Goal: Task Accomplishment & Management: Complete application form

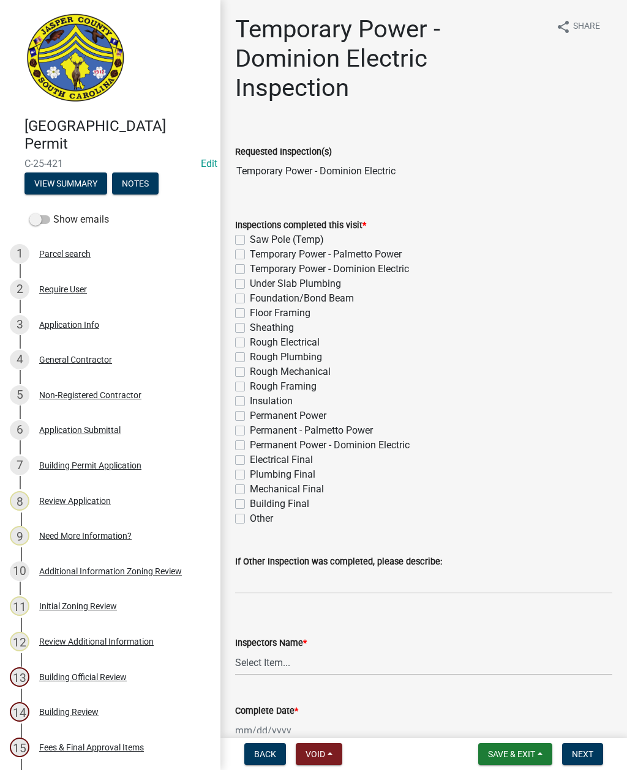
click at [250, 272] on label "Temporary Power - Dominion Electric" at bounding box center [329, 269] width 159 height 15
click at [250, 270] on input "Temporary Power - Dominion Electric" at bounding box center [254, 266] width 8 height 8
checkbox input "true"
checkbox input "false"
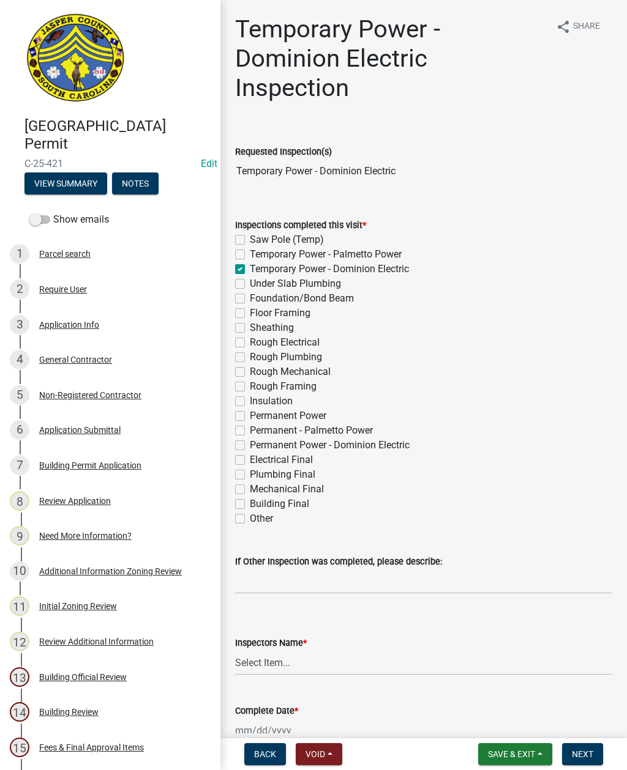
checkbox input "true"
checkbox input "false"
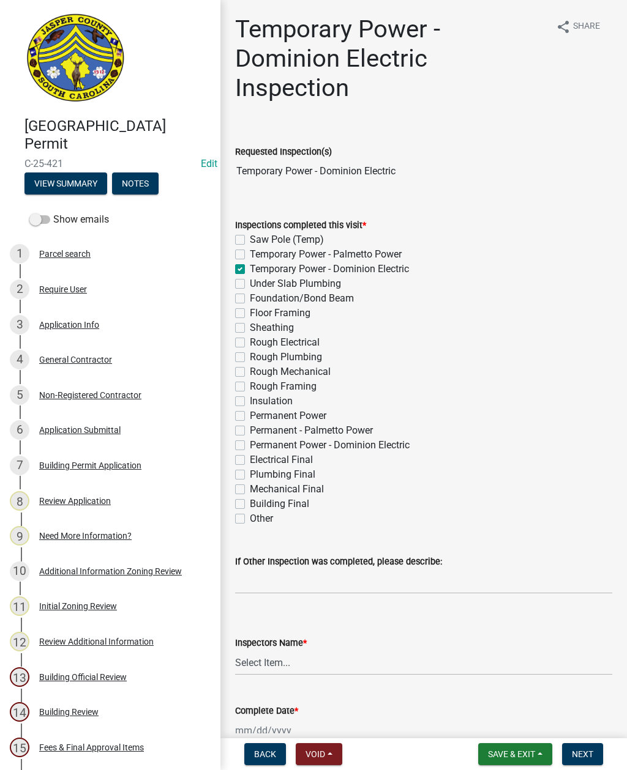
checkbox input "false"
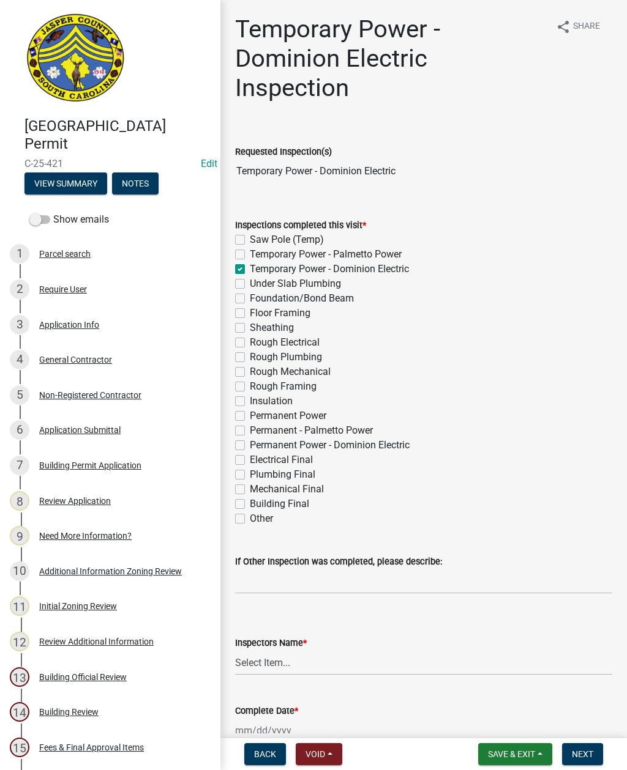
checkbox input "false"
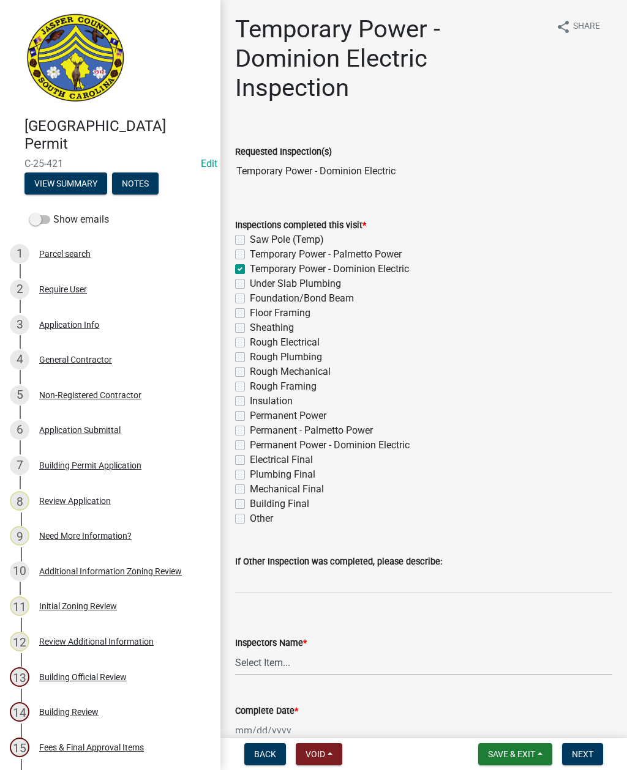
checkbox input "false"
click at [250, 240] on label "Saw Pole (Temp)" at bounding box center [287, 240] width 74 height 15
click at [250, 240] on input "Saw Pole (Temp)" at bounding box center [254, 237] width 8 height 8
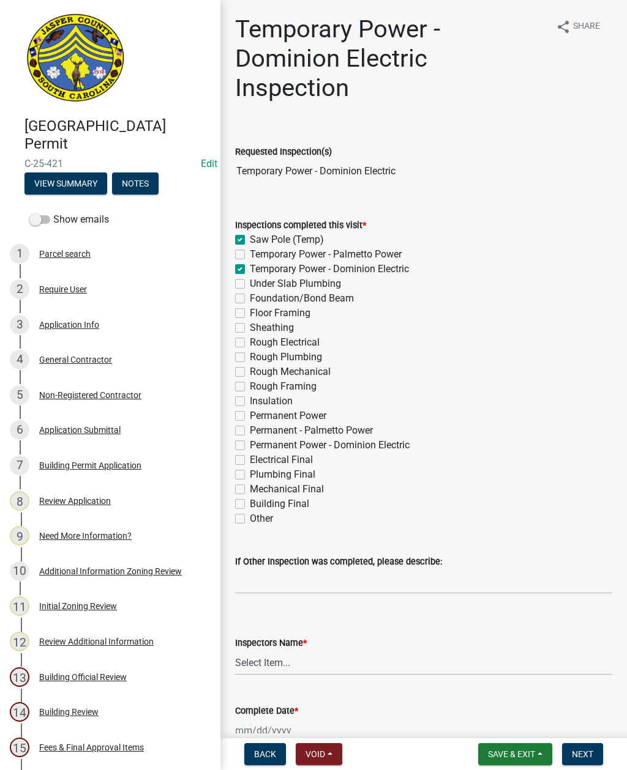
checkbox input "true"
checkbox input "false"
checkbox input "true"
checkbox input "false"
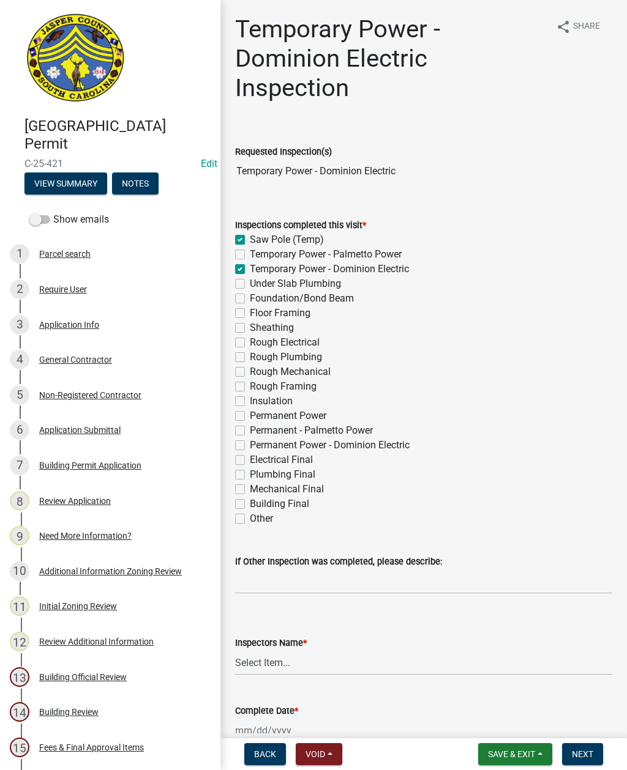
checkbox input "false"
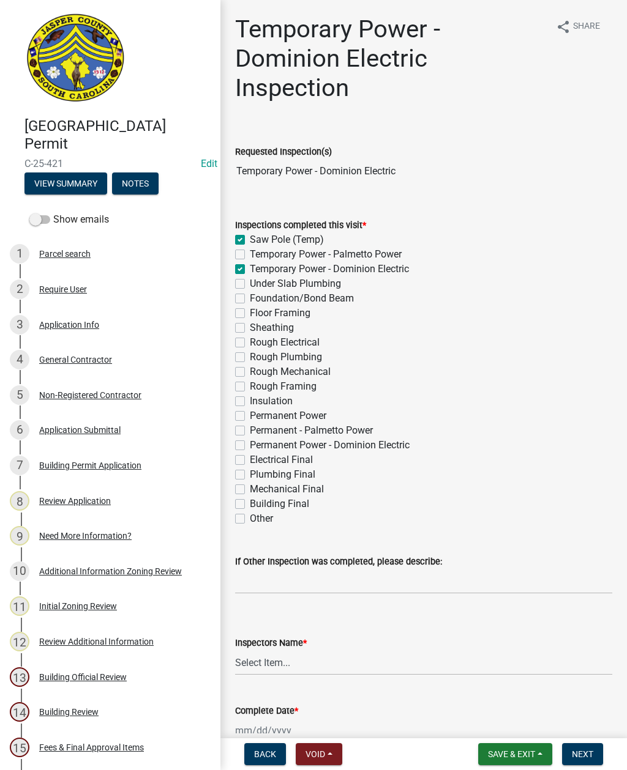
checkbox input "false"
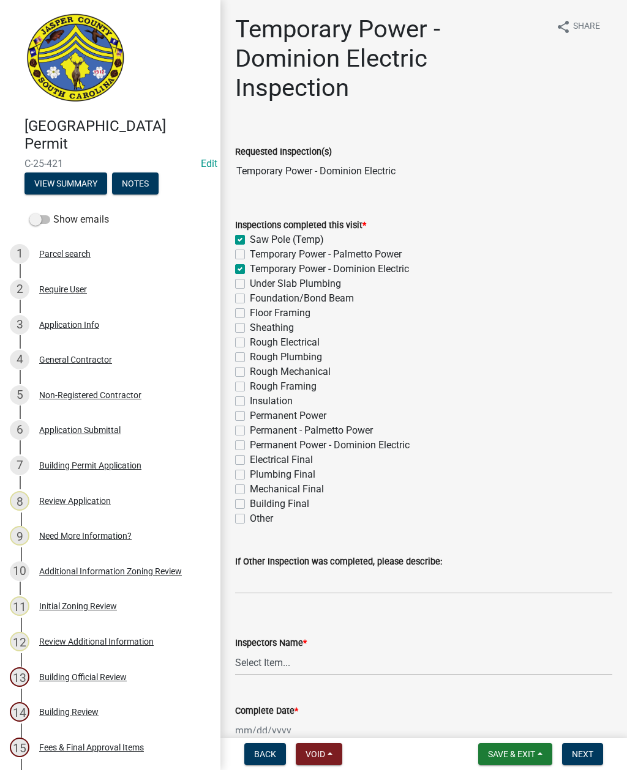
checkbox input "false"
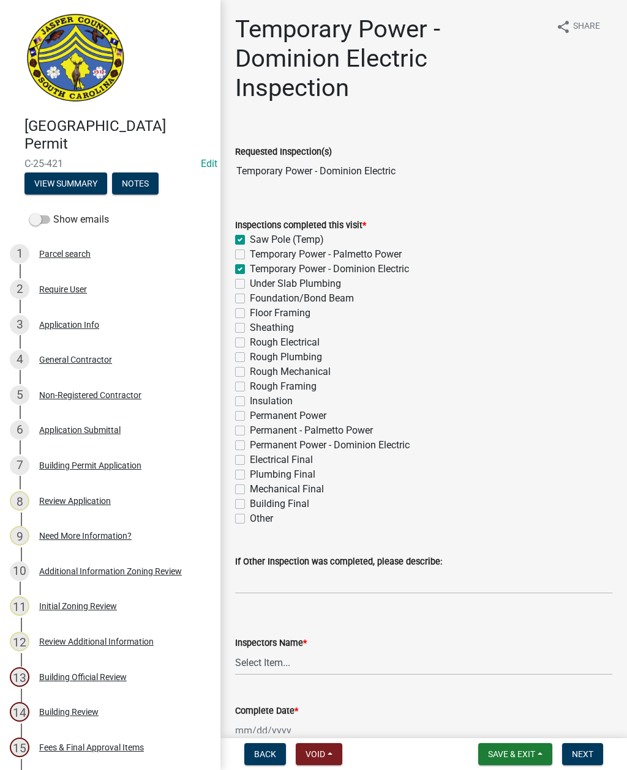
click at [250, 271] on label "Temporary Power - Dominion Electric" at bounding box center [329, 269] width 159 height 15
click at [250, 270] on input "Temporary Power - Dominion Electric" at bounding box center [254, 266] width 8 height 8
checkbox input "false"
checkbox input "true"
checkbox input "false"
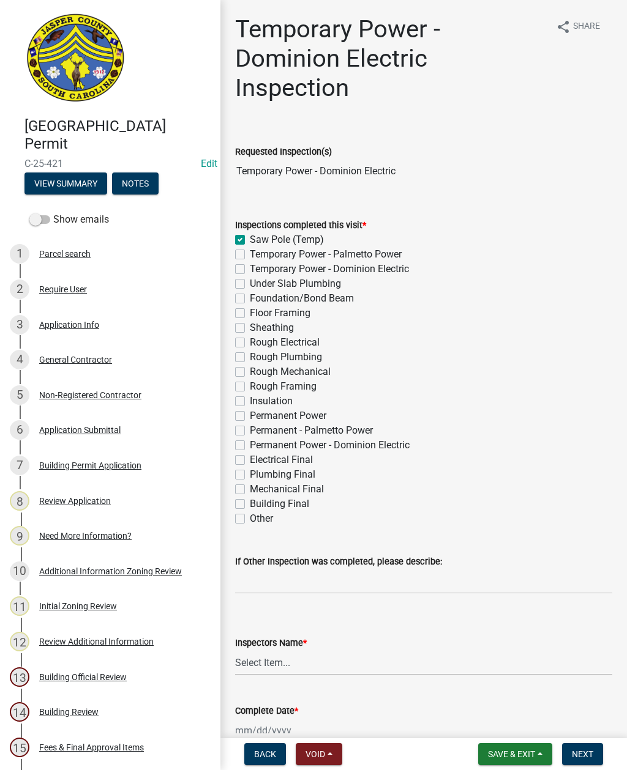
checkbox input "false"
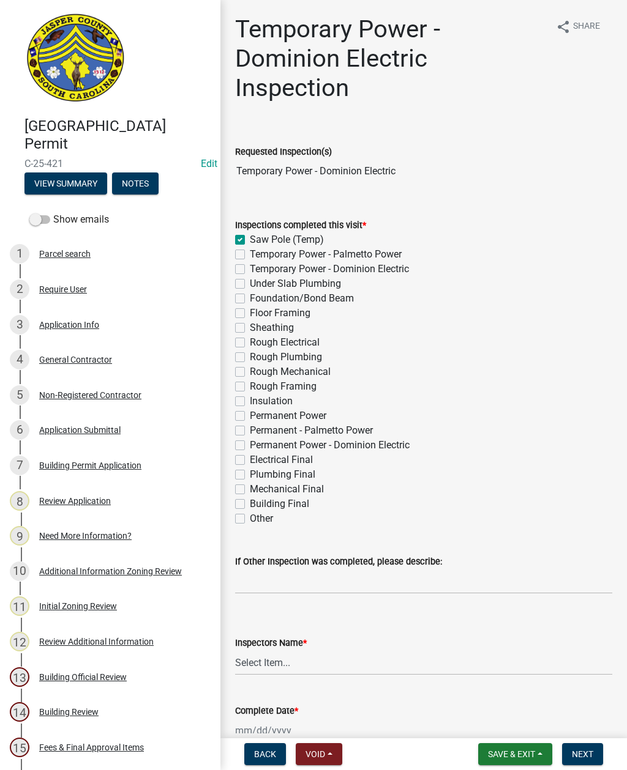
checkbox input "false"
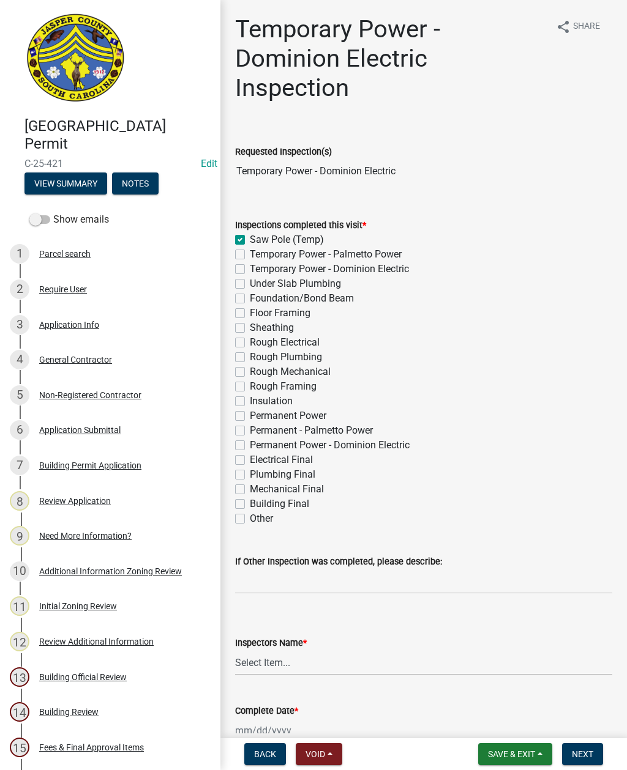
checkbox input "false"
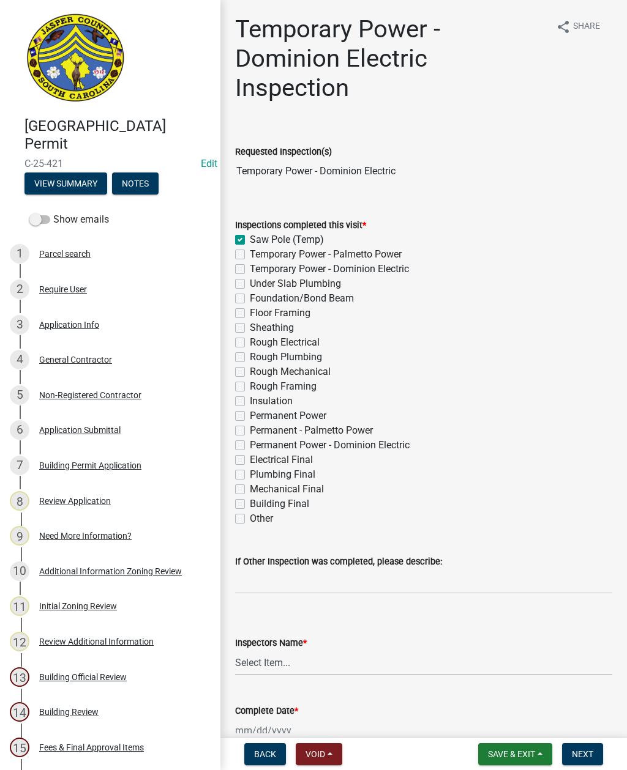
checkbox input "false"
click at [289, 666] on select "Select Item... [EMAIL_ADDRESS][DOMAIN_NAME] ([PERSON_NAME] ) rcampbell ([PERSON…" at bounding box center [423, 662] width 377 height 25
select select "2d9ba1e5-2fdd-4b15-98d0-073dcbeb5880"
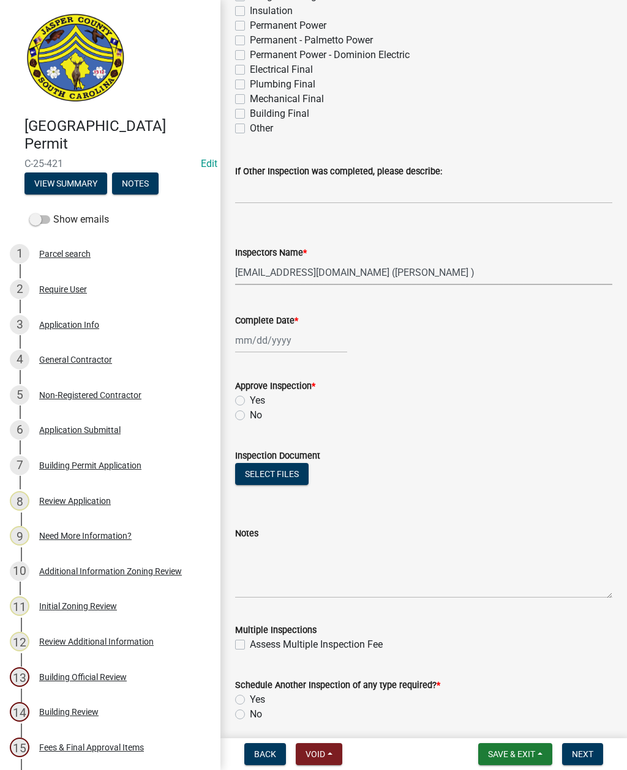
scroll to position [391, 0]
click at [269, 341] on div at bounding box center [291, 339] width 112 height 25
select select "10"
select select "2025"
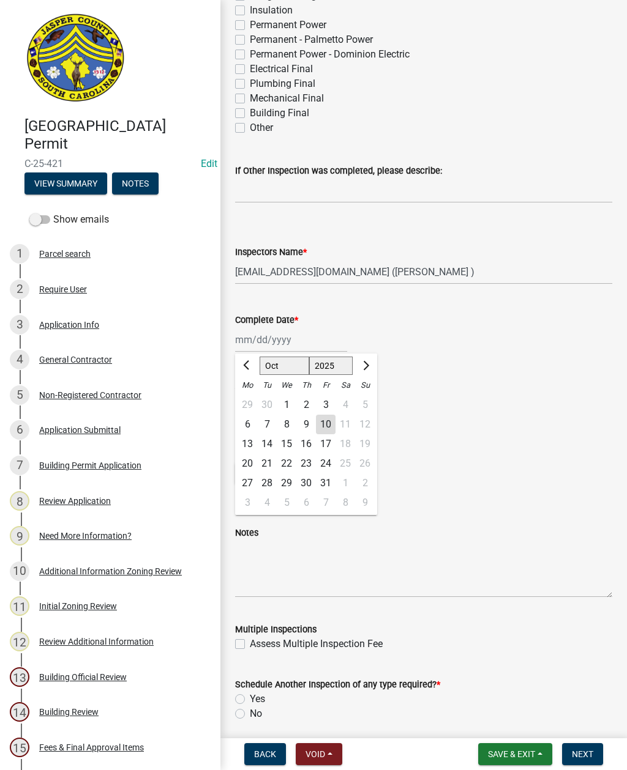
click at [319, 425] on div "10" at bounding box center [326, 425] width 20 height 20
type input "[DATE]"
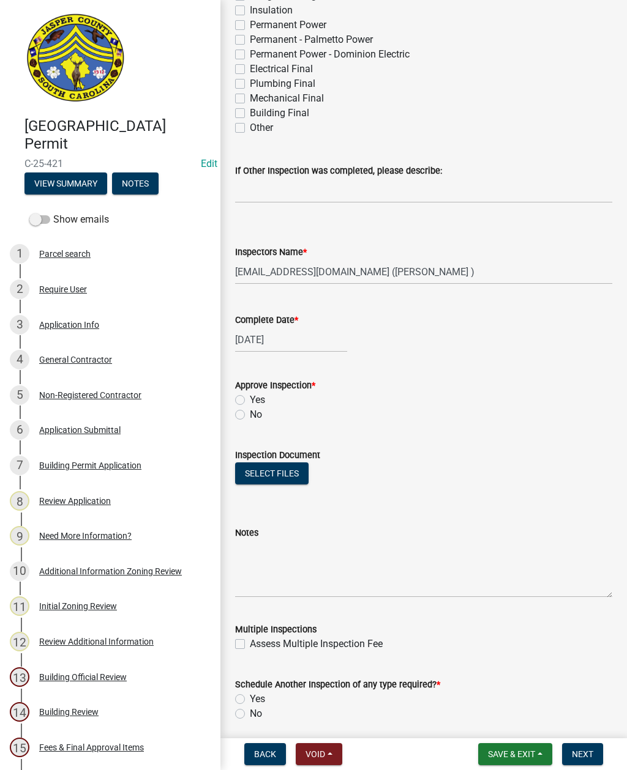
click at [250, 396] on label "Yes" at bounding box center [257, 400] width 15 height 15
click at [250, 396] on input "Yes" at bounding box center [254, 397] width 8 height 8
radio input "true"
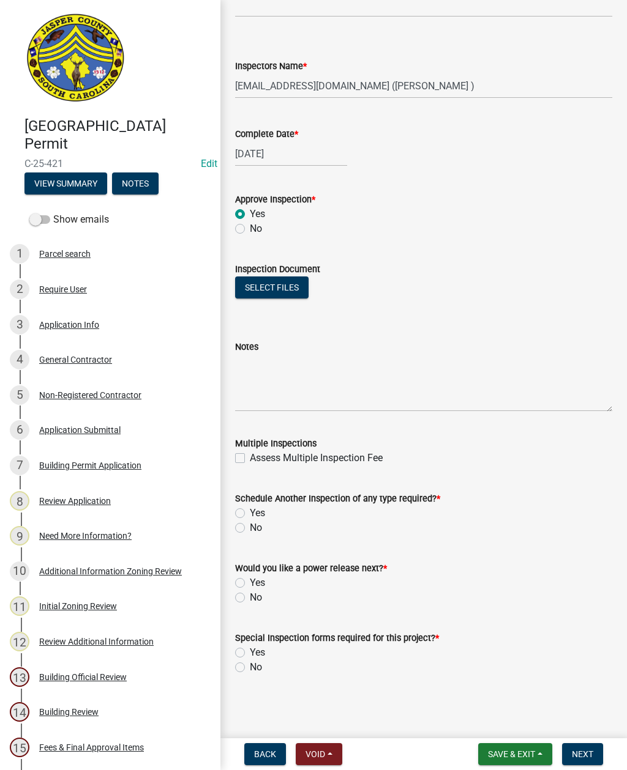
scroll to position [577, 0]
click at [250, 516] on label "Yes" at bounding box center [257, 513] width 15 height 15
click at [250, 514] on input "Yes" at bounding box center [254, 510] width 8 height 8
radio input "true"
click at [250, 581] on label "Yes" at bounding box center [257, 583] width 15 height 15
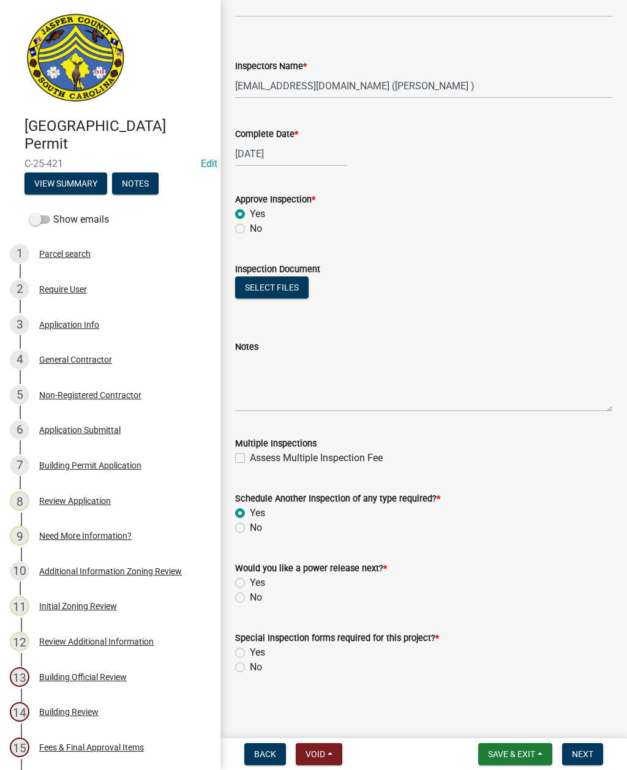
click at [250, 581] on input "Yes" at bounding box center [254, 580] width 8 height 8
radio input "true"
click at [236, 673] on div "No" at bounding box center [423, 667] width 377 height 15
click at [250, 669] on label "No" at bounding box center [256, 667] width 12 height 15
click at [250, 668] on input "No" at bounding box center [254, 664] width 8 height 8
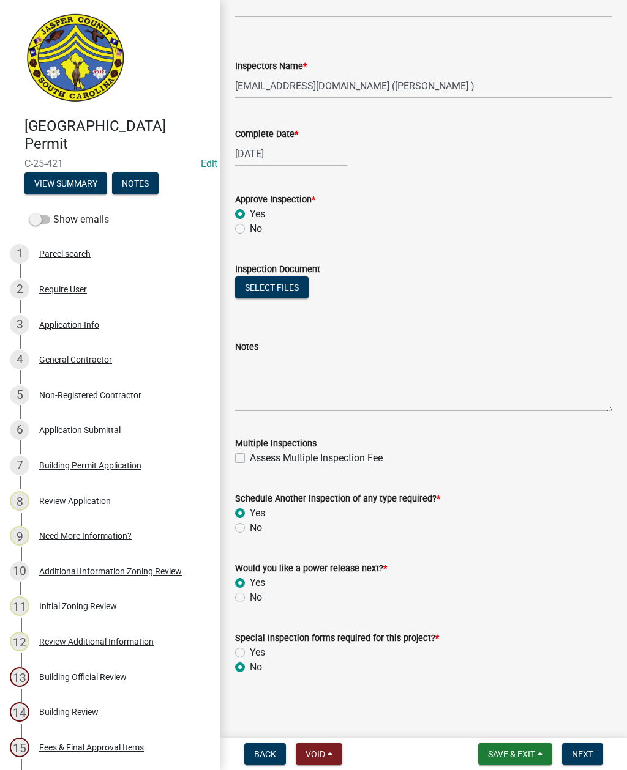
radio input "true"
click at [579, 759] on span "Next" at bounding box center [582, 755] width 21 height 10
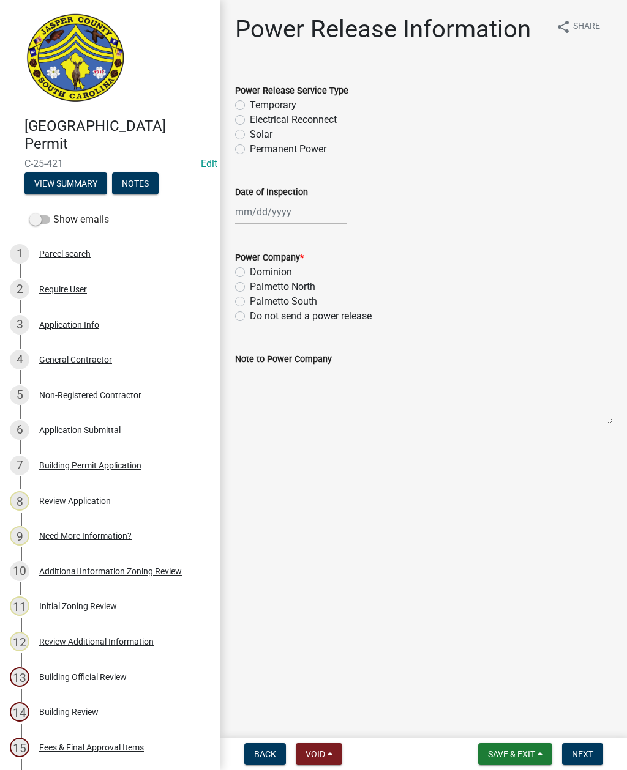
click at [250, 105] on label "Temporary" at bounding box center [273, 105] width 47 height 15
click at [250, 105] on input "Temporary" at bounding box center [254, 102] width 8 height 8
radio input "true"
click at [270, 215] on div at bounding box center [291, 211] width 112 height 25
select select "10"
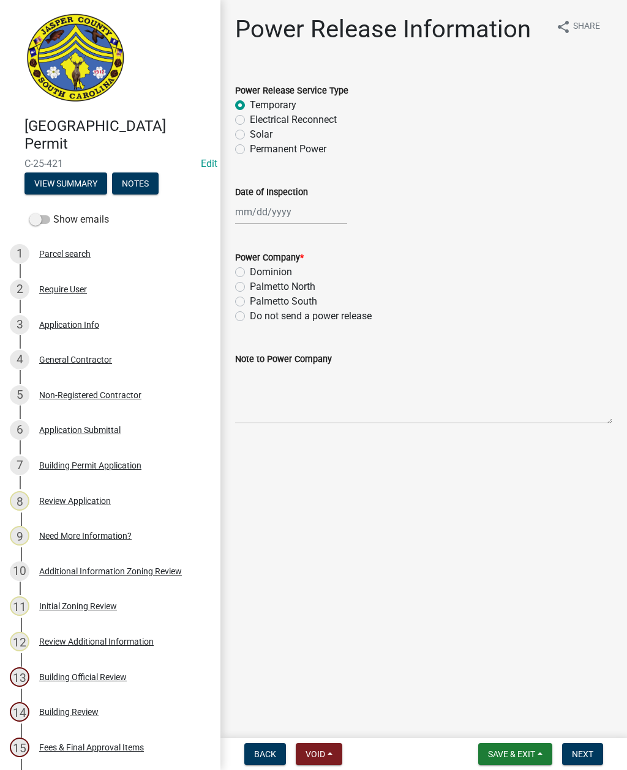
select select "2025"
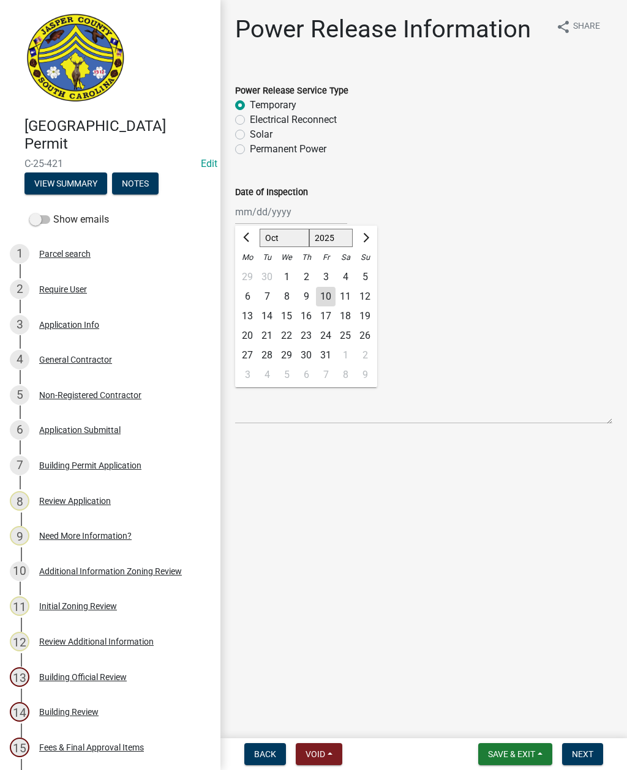
click at [324, 300] on div "10" at bounding box center [326, 297] width 20 height 20
type input "[DATE]"
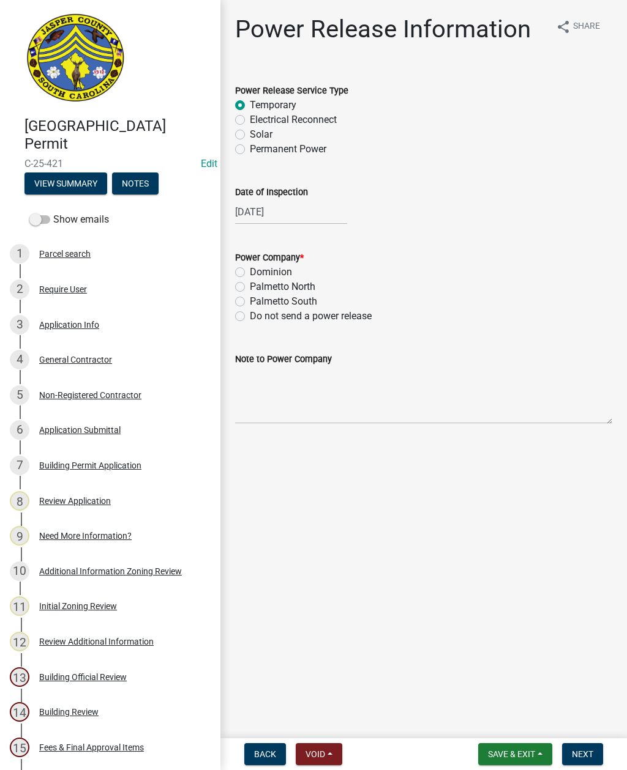
click at [250, 271] on label "Dominion" at bounding box center [271, 272] width 42 height 15
click at [250, 271] on input "Dominion" at bounding box center [254, 269] width 8 height 8
radio input "true"
click at [291, 396] on textarea "Note to Power Company" at bounding box center [423, 396] width 377 height 58
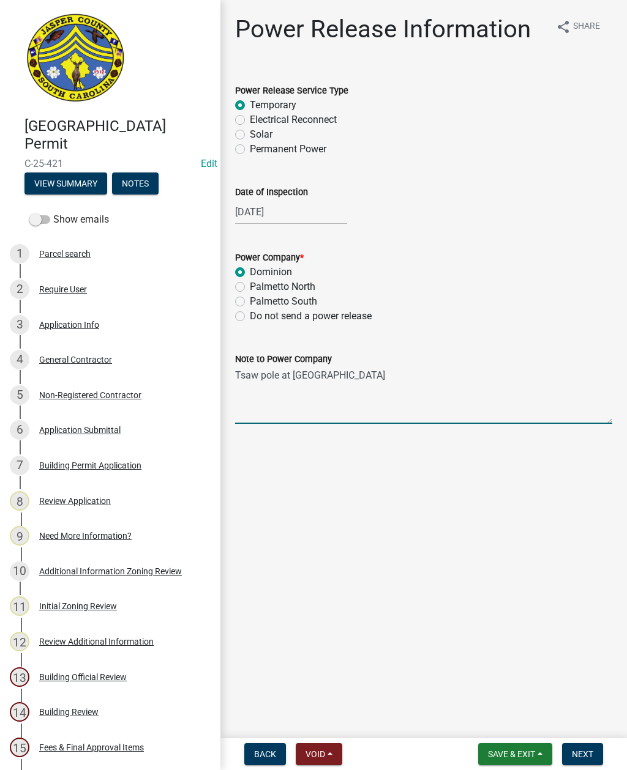
type textarea "Tsaw pole at [GEOGRAPHIC_DATA]"
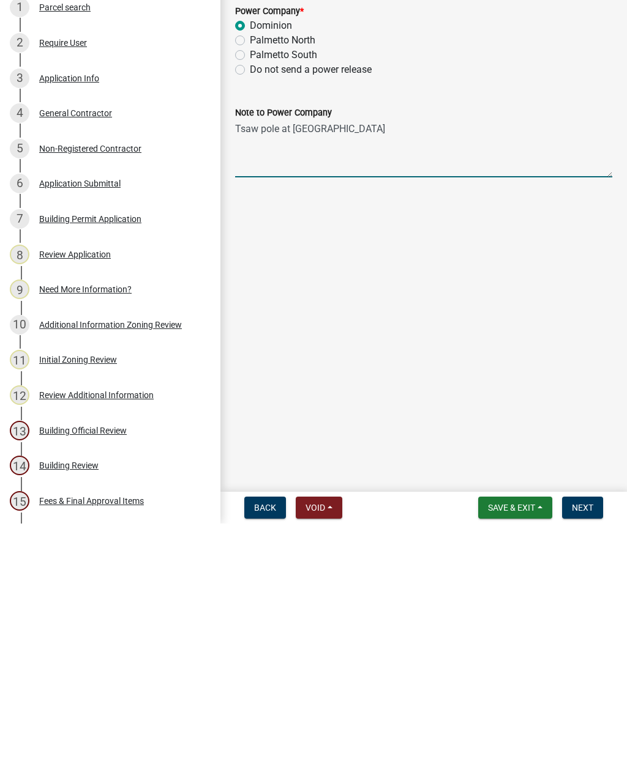
click at [586, 750] on span "Next" at bounding box center [582, 755] width 21 height 10
